Goal: Information Seeking & Learning: Learn about a topic

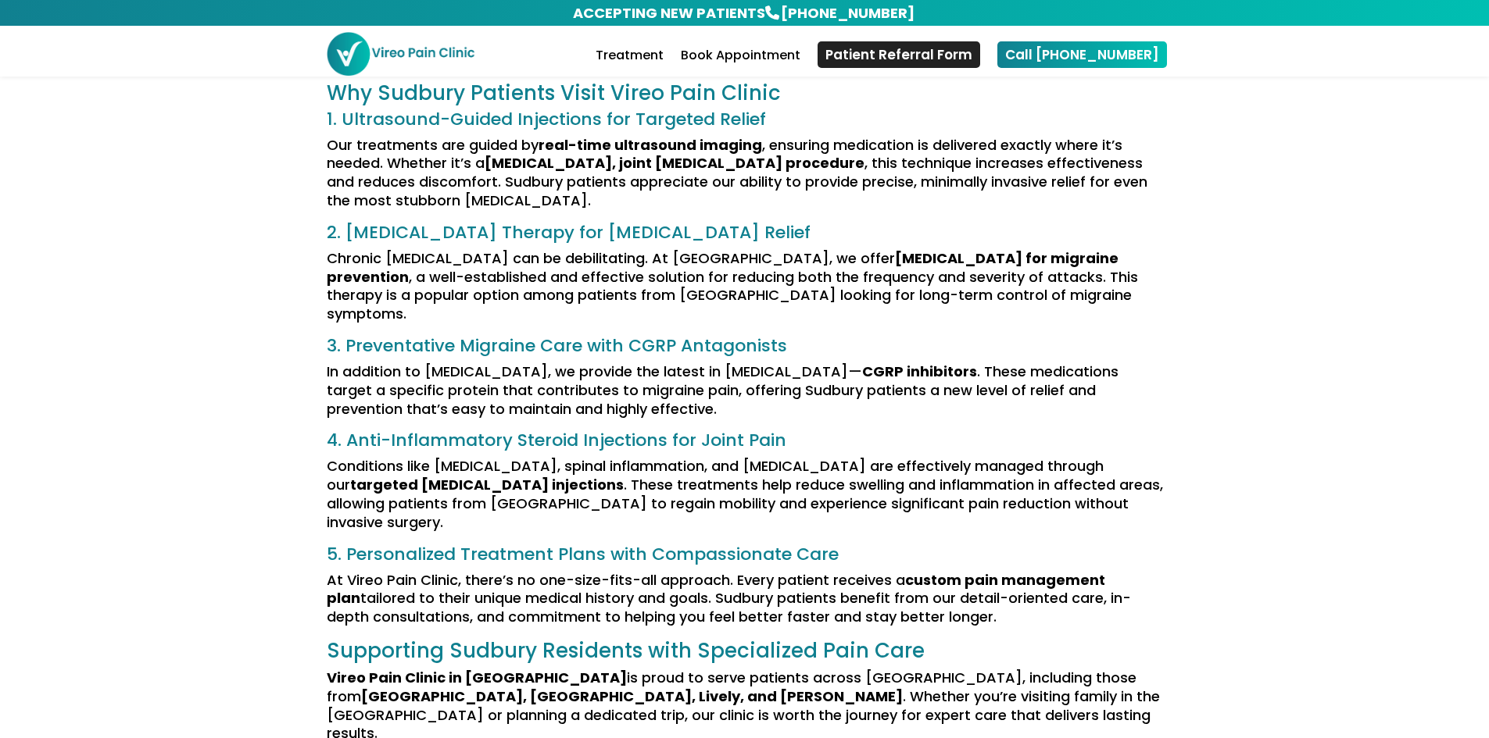
scroll to position [313, 0]
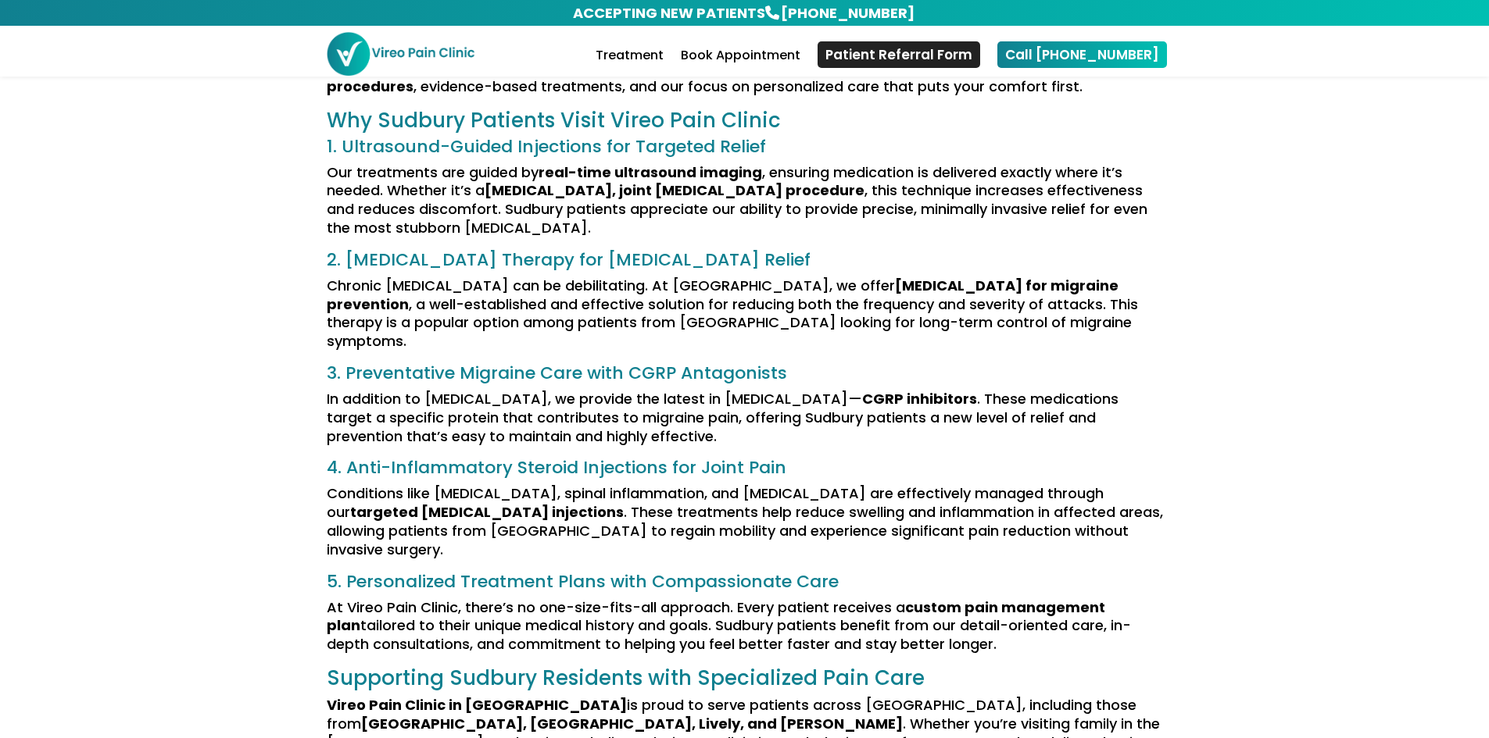
drag, startPoint x: 933, startPoint y: 205, endPoint x: 934, endPoint y: 213, distance: 7.9
click at [934, 206] on p "Our treatments are guided by real-time ultrasound imaging , ensuring medication…" at bounding box center [745, 207] width 836 height 88
click at [414, 52] on img at bounding box center [401, 53] width 150 height 45
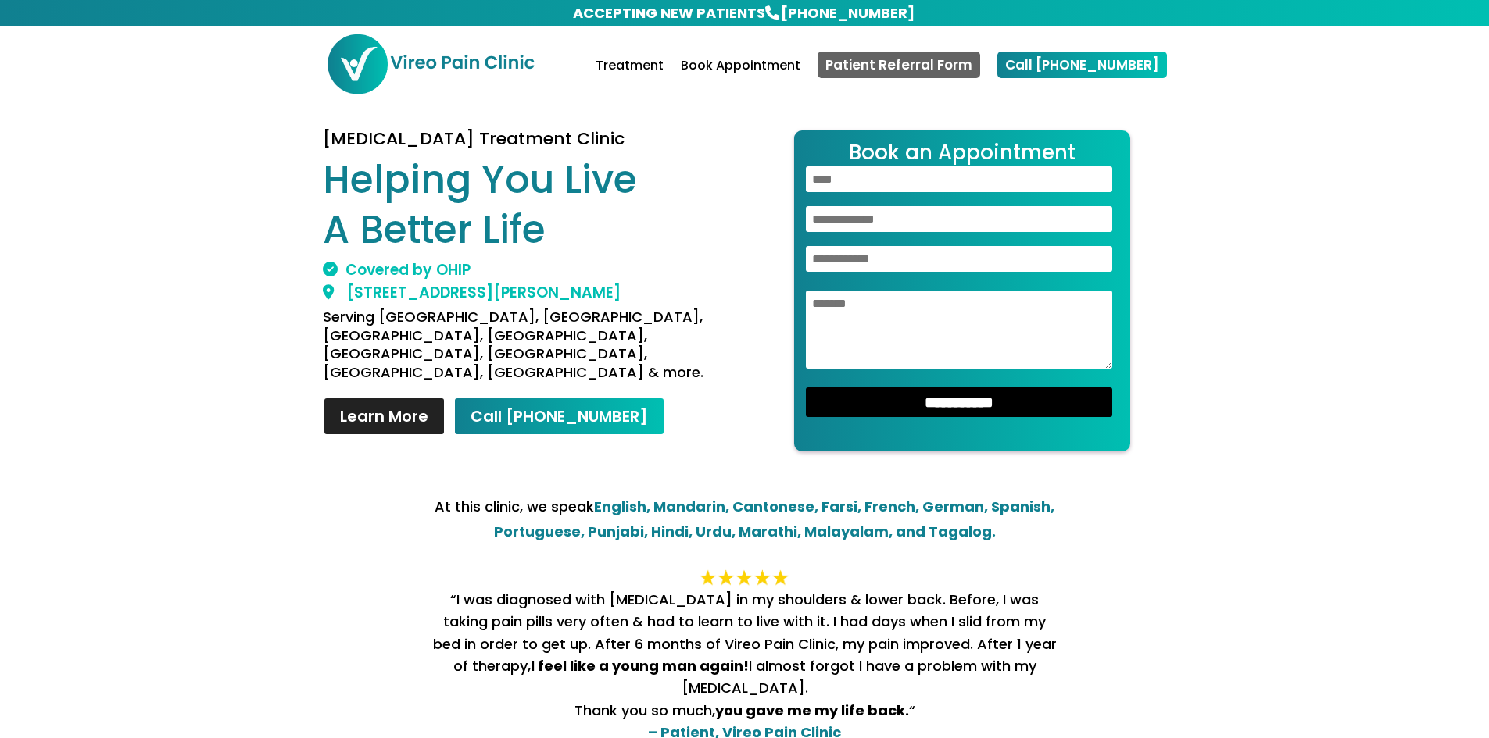
click at [920, 60] on link "Patient Referral Form" at bounding box center [898, 65] width 163 height 27
click at [663, 70] on link "Treatment" at bounding box center [629, 78] width 68 height 37
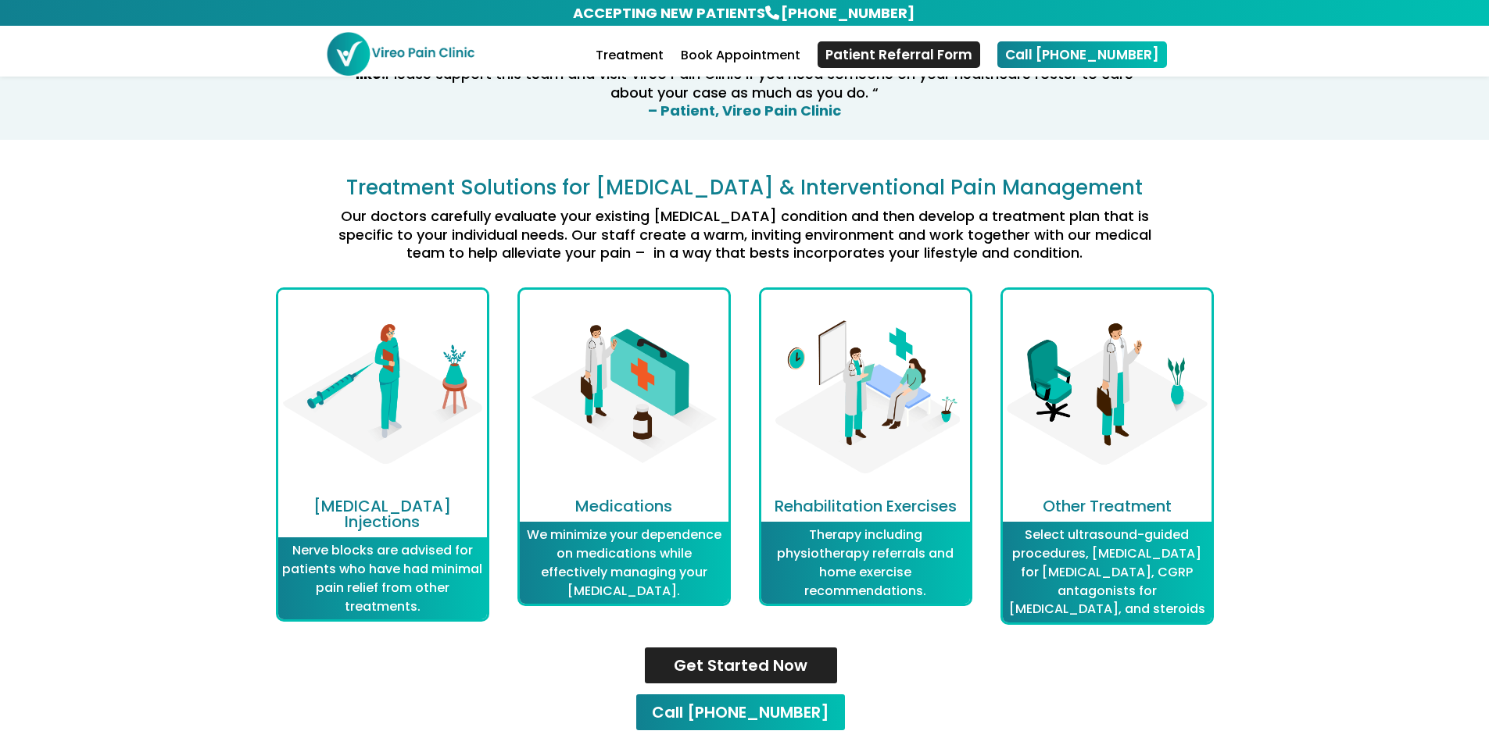
scroll to position [1890, 0]
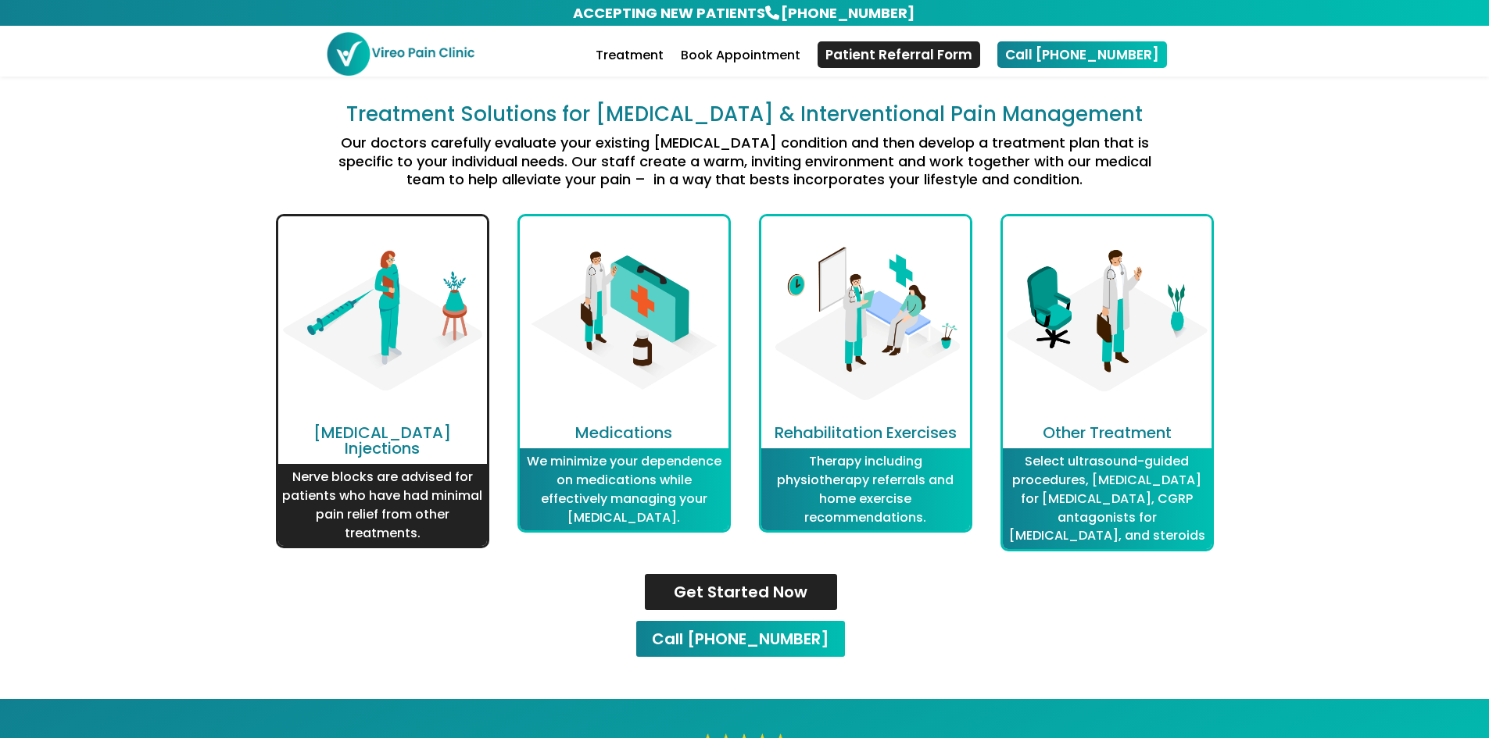
click at [334, 417] on img at bounding box center [382, 320] width 209 height 209
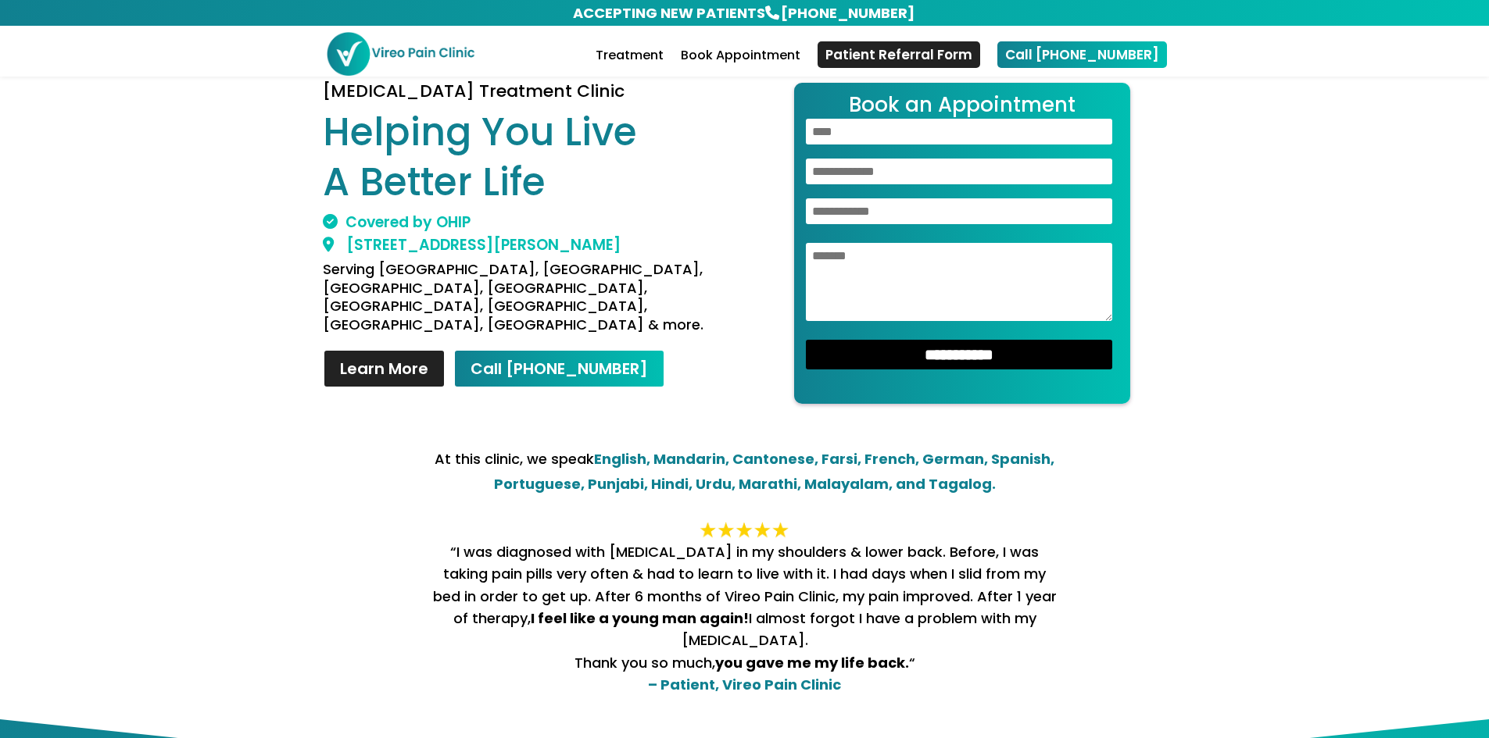
scroll to position [0, 0]
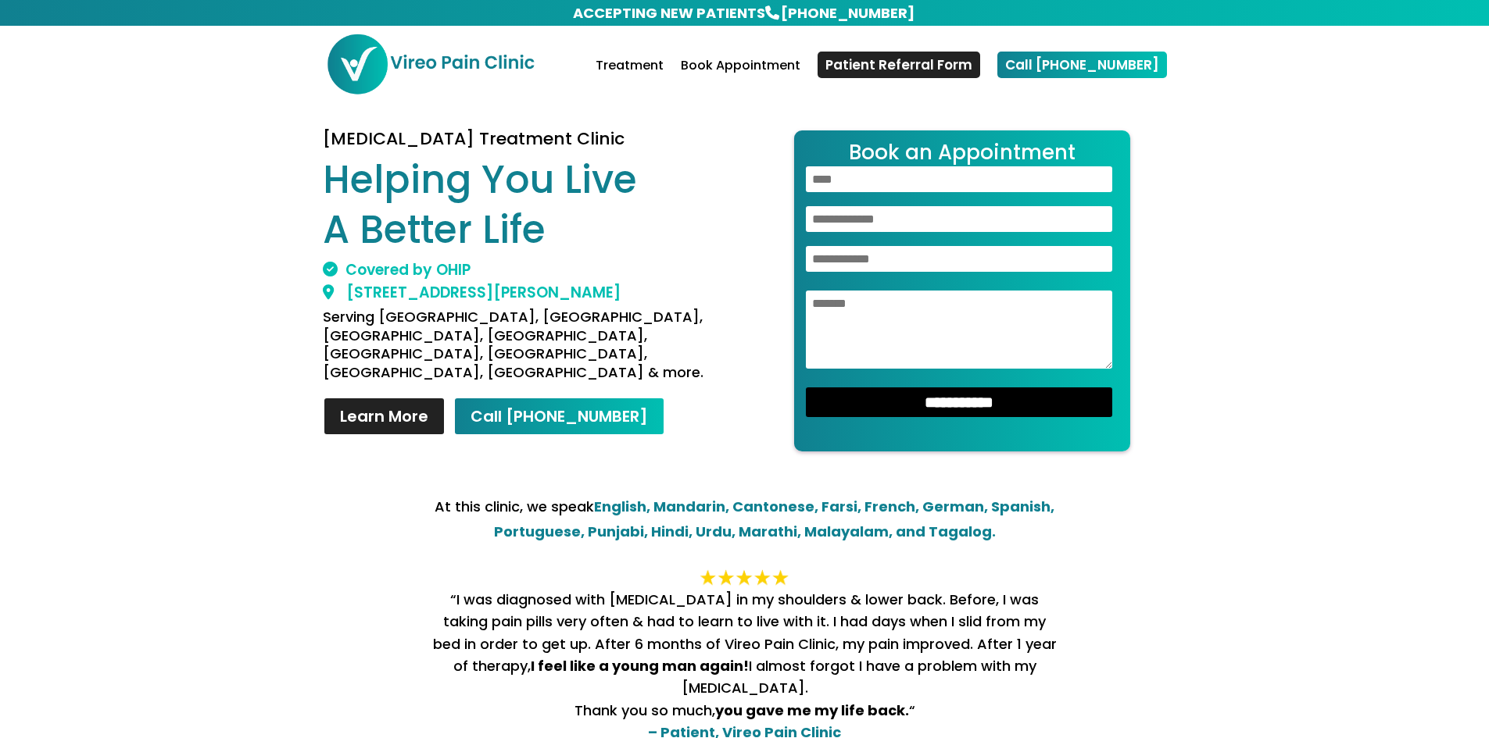
click at [433, 63] on img at bounding box center [430, 64] width 209 height 63
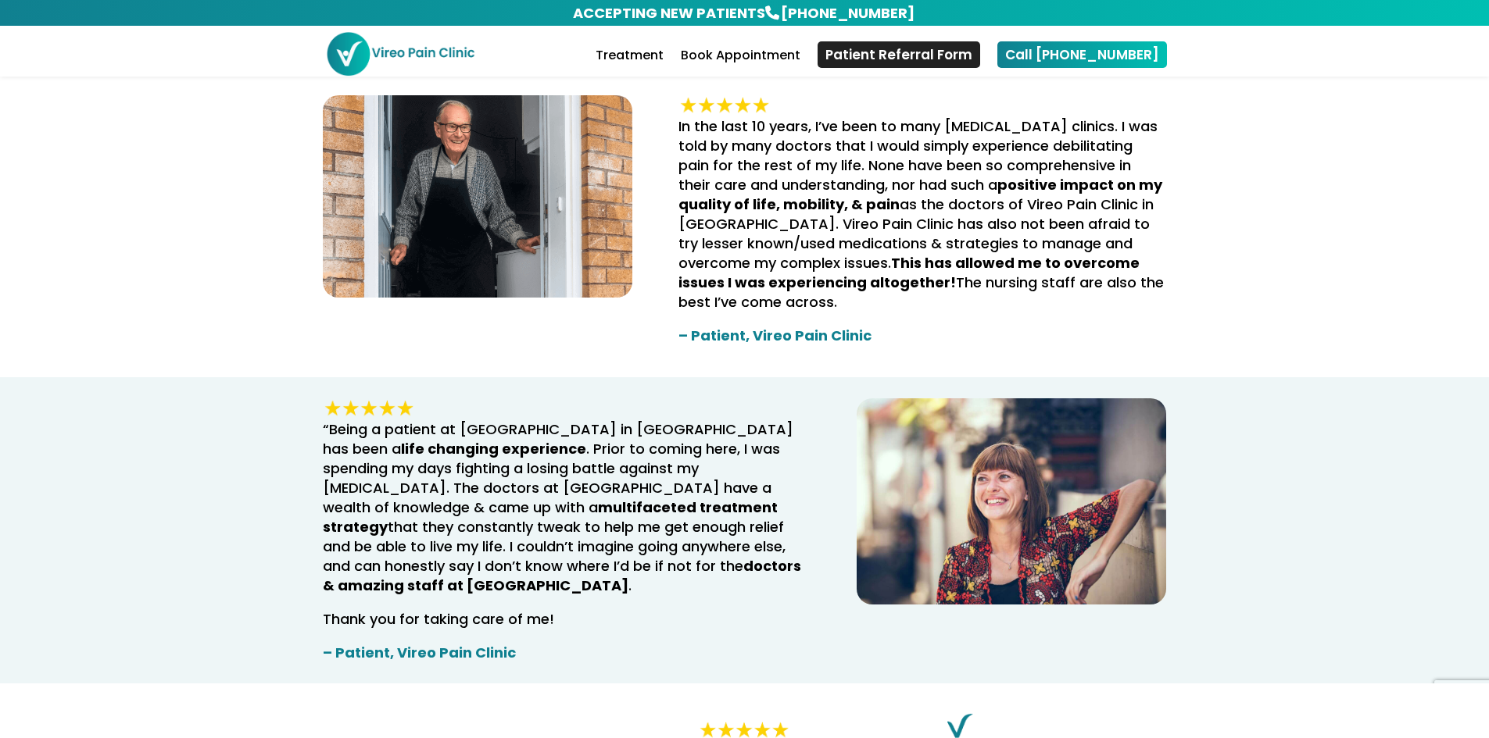
scroll to position [2735, 0]
